Goal: Transaction & Acquisition: Purchase product/service

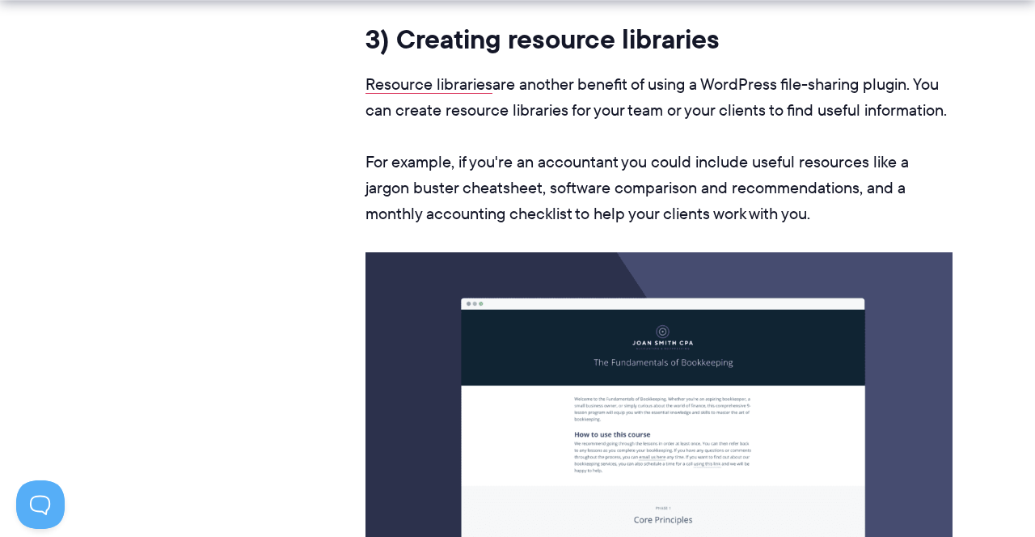
scroll to position [1511, 0]
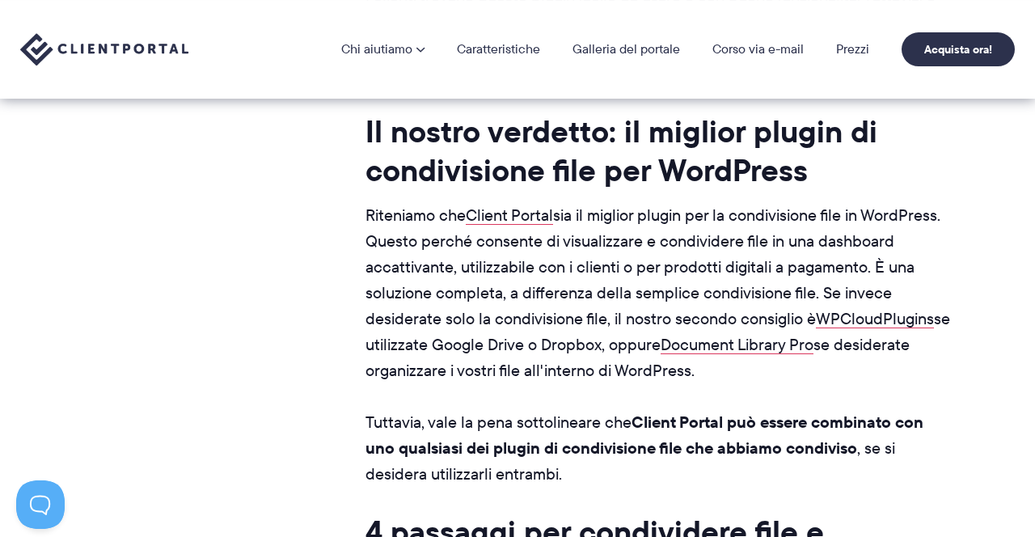
scroll to position [10912, 0]
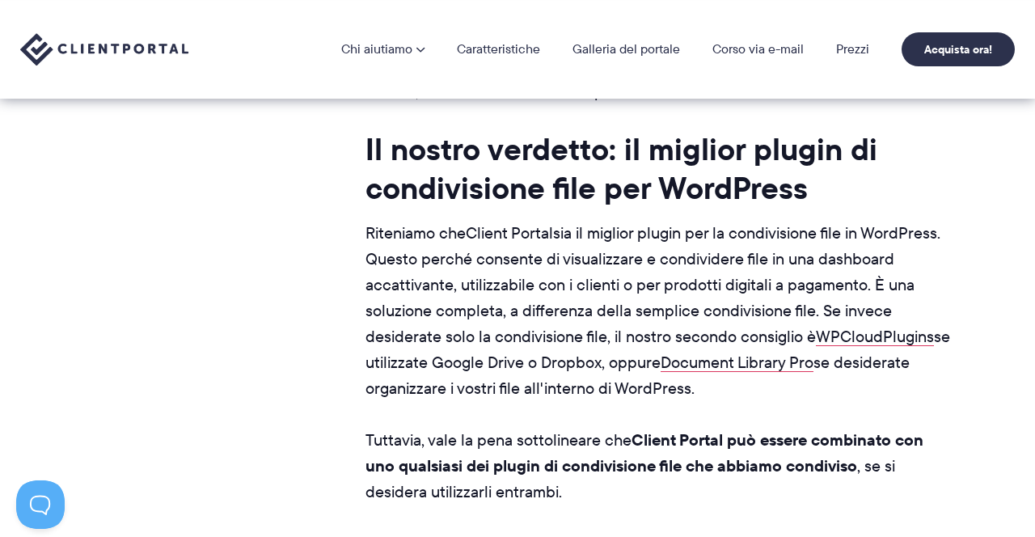
click at [528, 244] on link "Client Portal" at bounding box center [509, 232] width 87 height 23
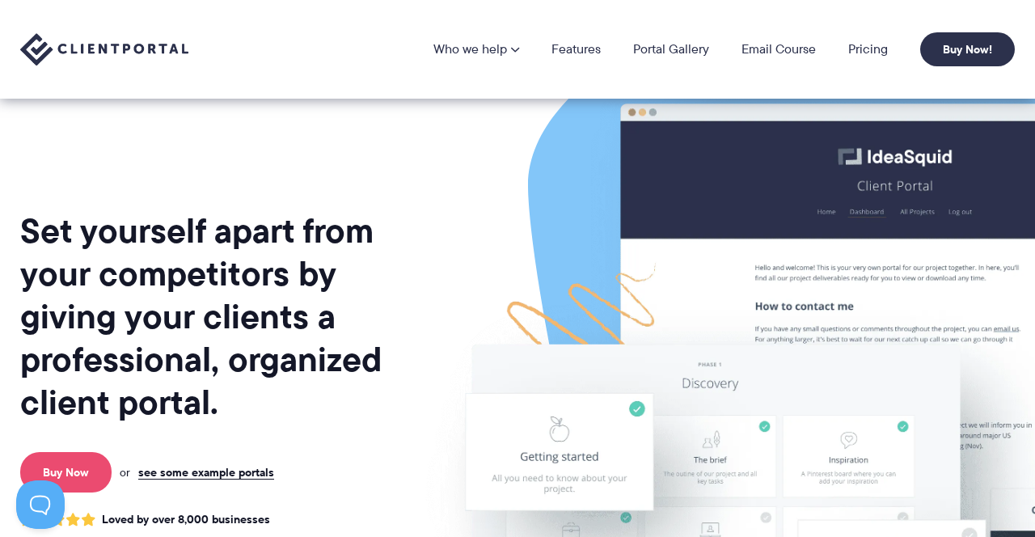
click at [69, 471] on link "Buy Now" at bounding box center [65, 472] width 91 height 40
